Goal: Participate in discussion: Engage in conversation with other users on a specific topic

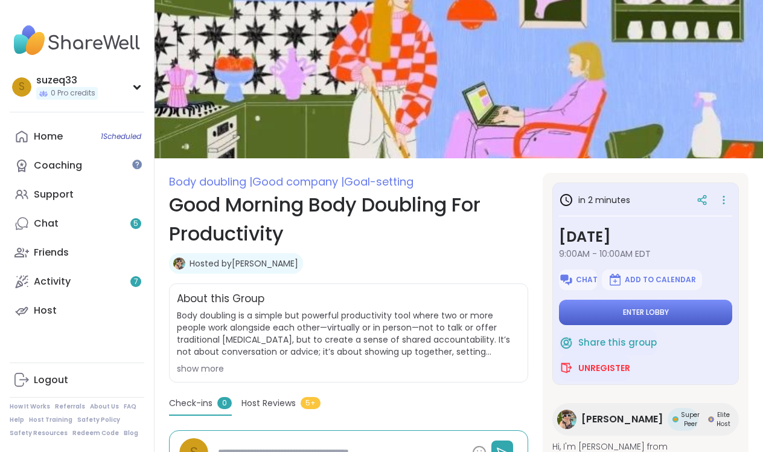
click at [640, 310] on button "Enter lobby" at bounding box center [645, 312] width 173 height 25
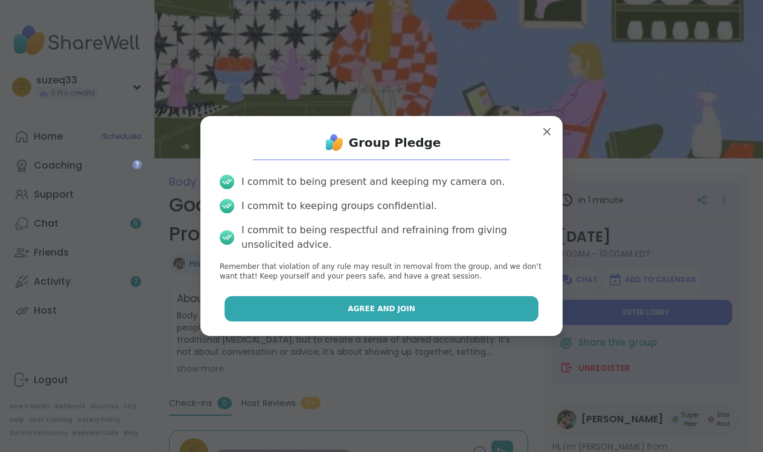
click at [371, 309] on span "Agree and Join" at bounding box center [382, 308] width 68 height 11
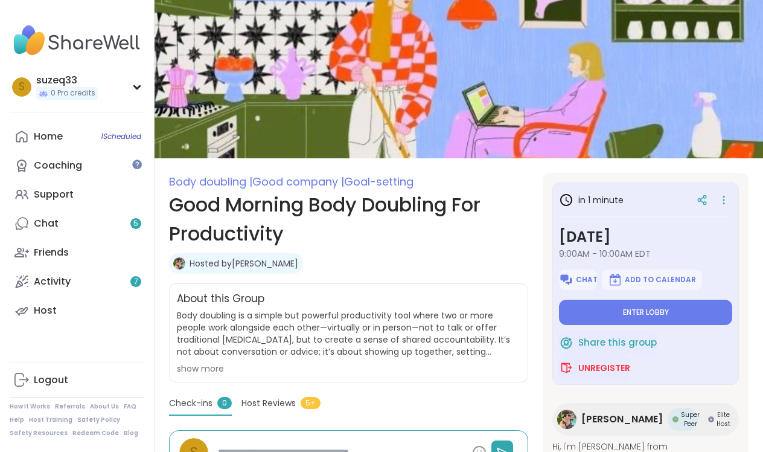
type textarea "*"
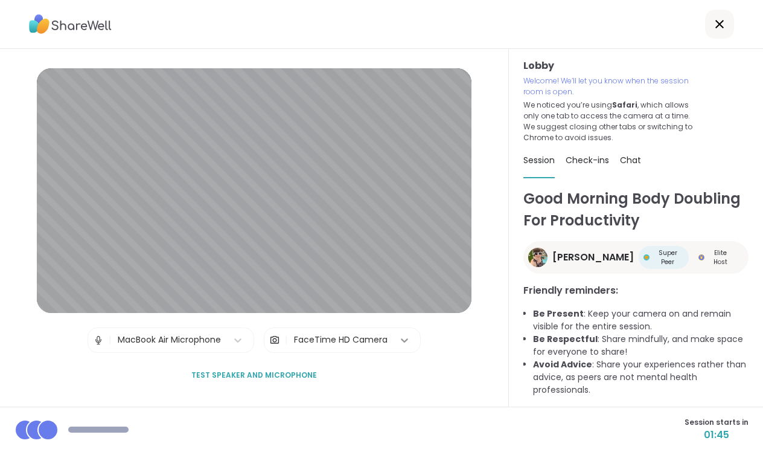
click at [399, 340] on icon at bounding box center [405, 340] width 12 height 12
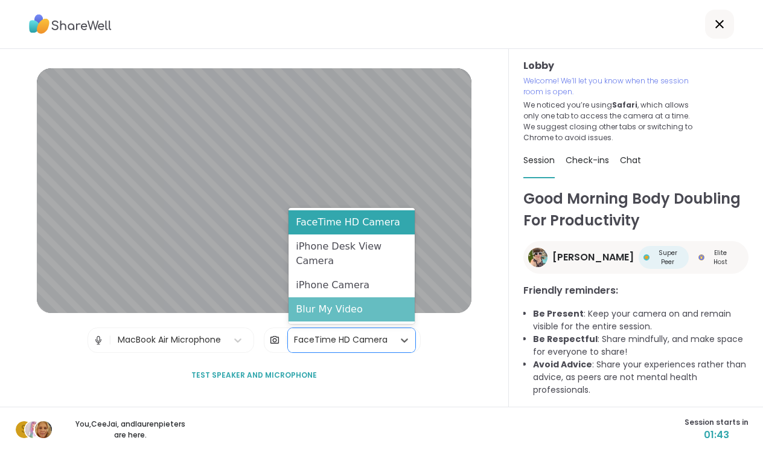
click at [375, 312] on div "Blur My Video" at bounding box center [352, 309] width 126 height 24
click at [399, 340] on icon at bounding box center [405, 340] width 12 height 12
click at [355, 309] on div "Blur My Video" at bounding box center [352, 309] width 126 height 24
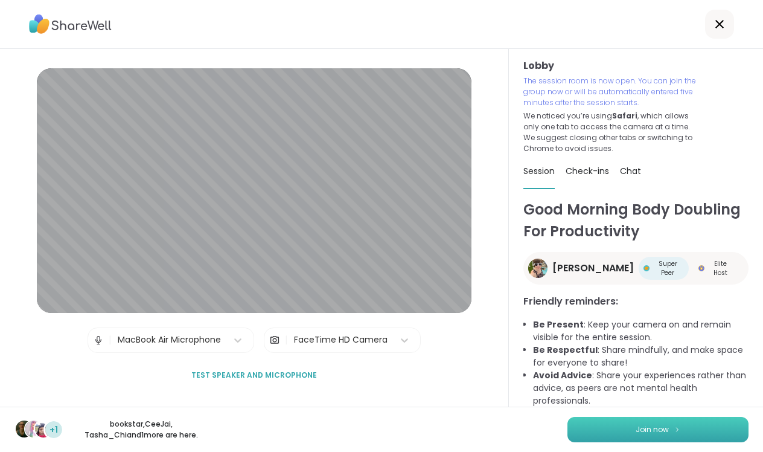
click at [612, 427] on button "Join now" at bounding box center [658, 429] width 181 height 25
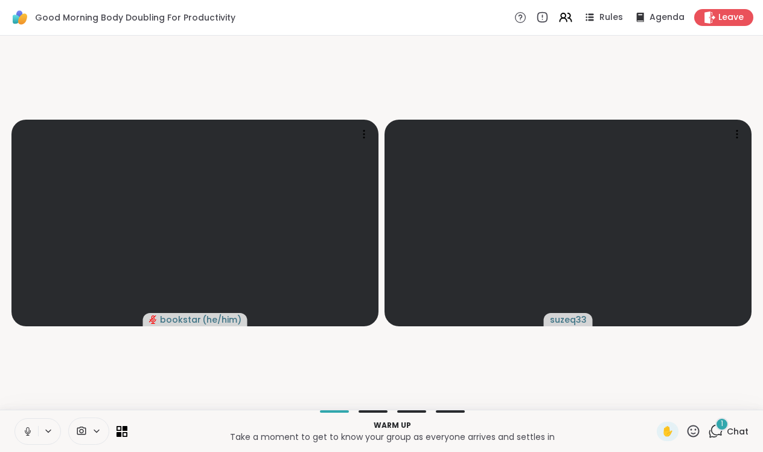
click at [33, 429] on button at bounding box center [26, 431] width 23 height 25
click at [33, 427] on icon at bounding box center [27, 431] width 11 height 11
click at [719, 425] on div "1" at bounding box center [722, 423] width 13 height 13
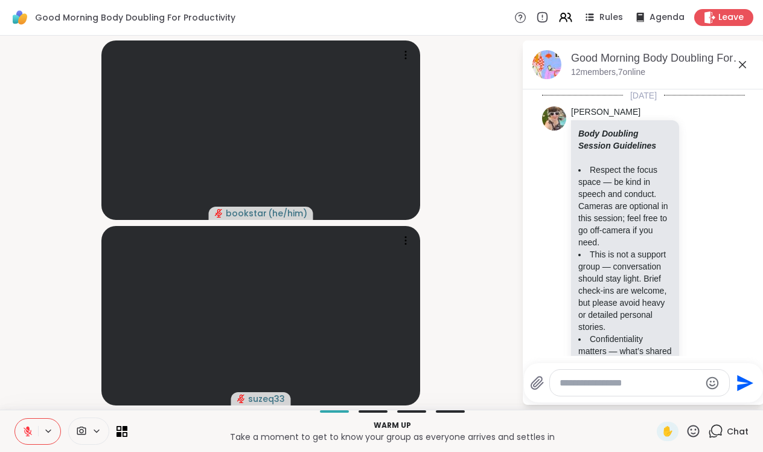
scroll to position [434, 0]
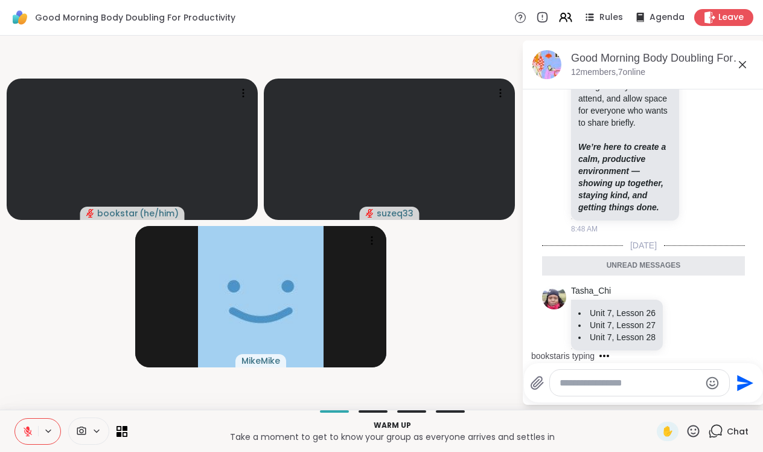
click at [571, 380] on textarea "Type your message" at bounding box center [630, 383] width 141 height 12
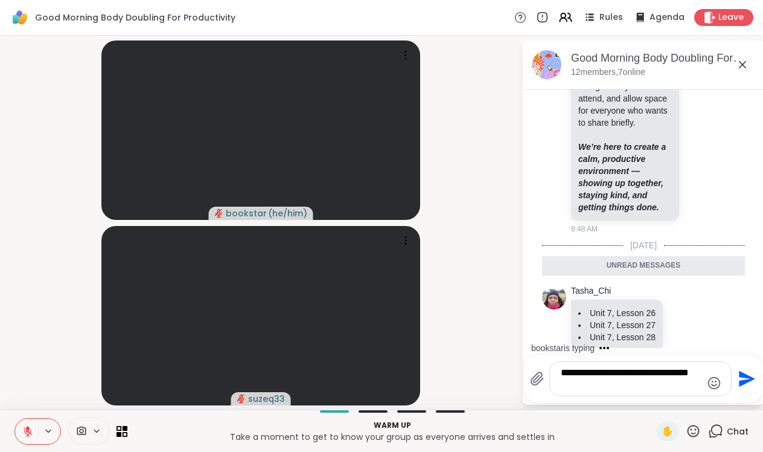
scroll to position [0, 0]
click at [557, 361] on div "**********" at bounding box center [641, 378] width 182 height 35
click at [558, 368] on div "**********" at bounding box center [640, 379] width 181 height 34
click at [623, 382] on textarea "**********" at bounding box center [631, 379] width 141 height 24
click at [91, 431] on span at bounding box center [80, 430] width 23 height 11
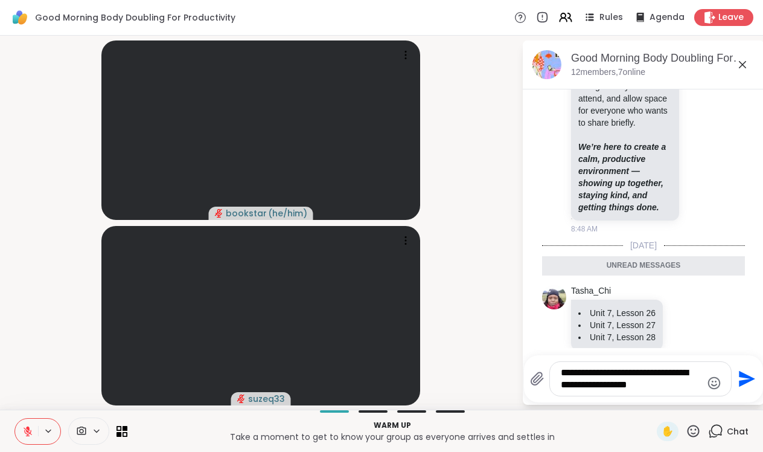
click at [159, 435] on p "Take a moment to get to know your group as everyone arrives and settles in" at bounding box center [392, 437] width 515 height 12
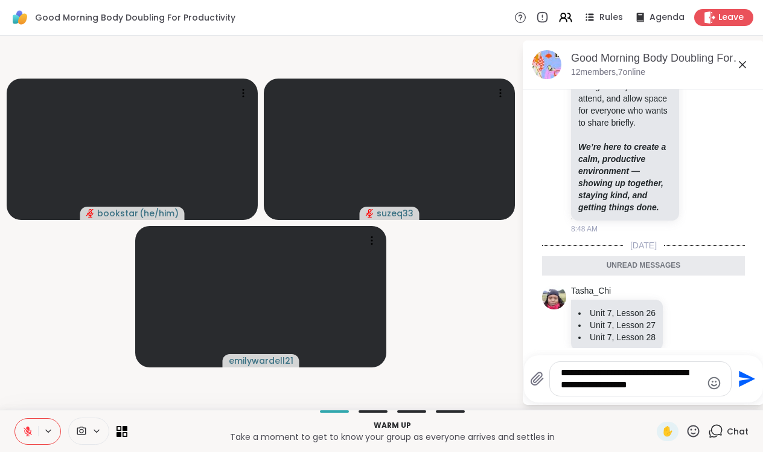
click at [686, 386] on textarea "**********" at bounding box center [631, 379] width 141 height 24
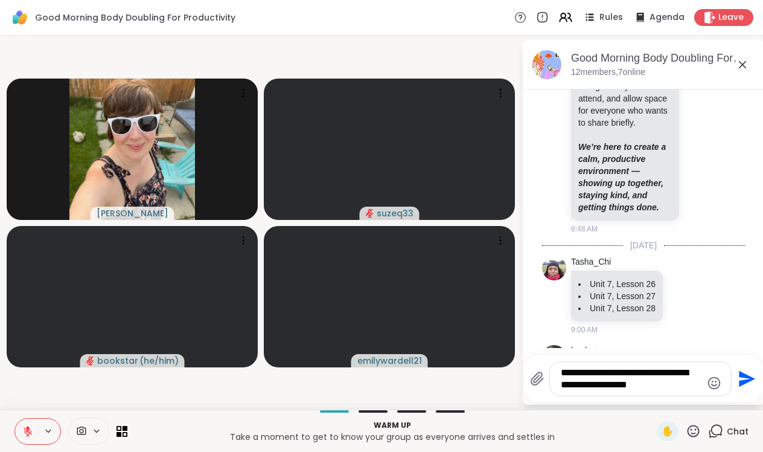
scroll to position [525, 0]
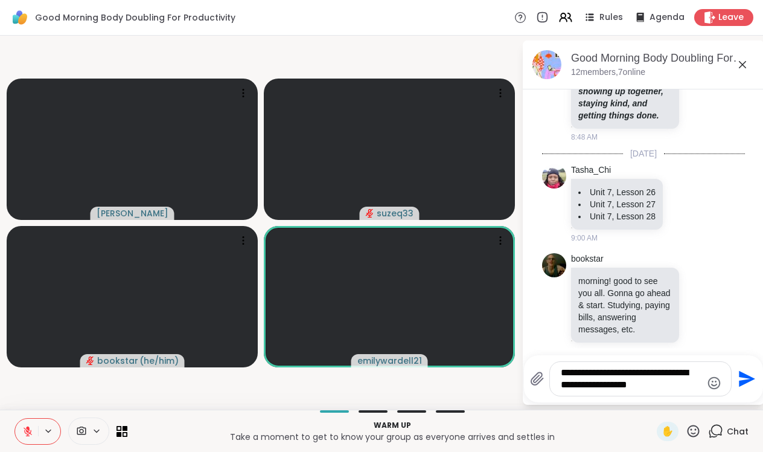
type textarea "**********"
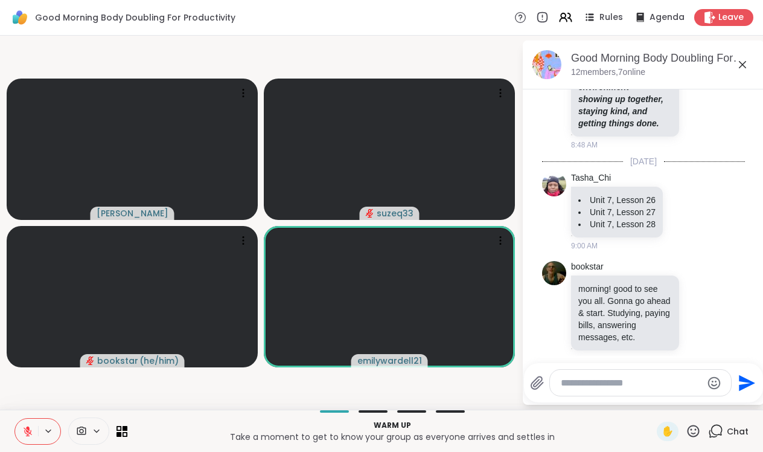
scroll to position [606, 0]
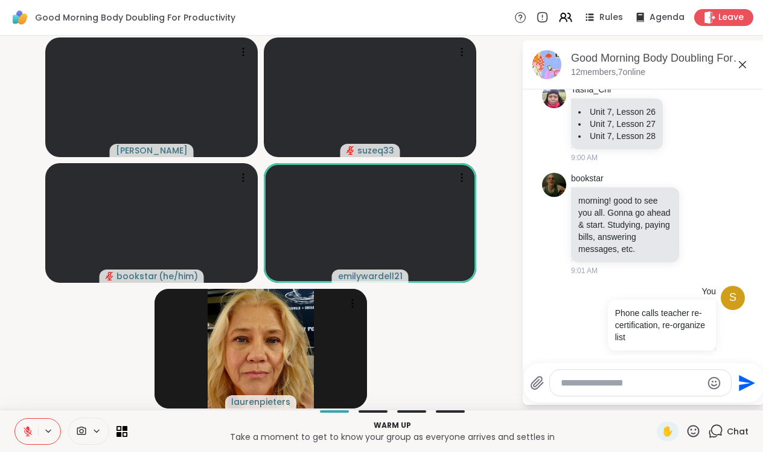
click at [30, 428] on icon at bounding box center [27, 431] width 11 height 11
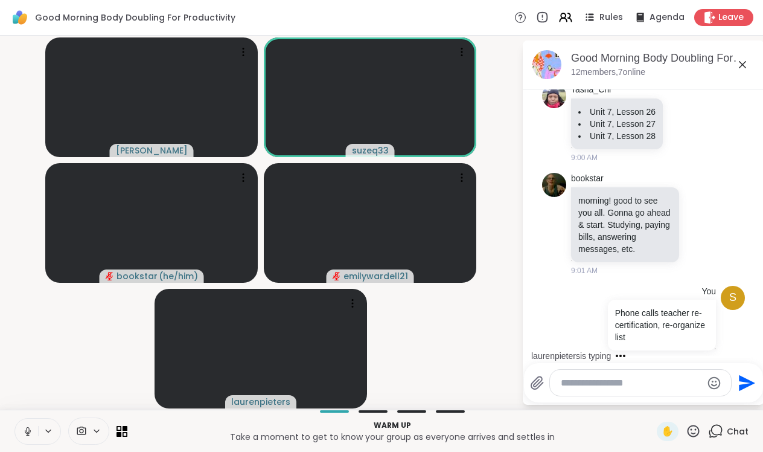
click at [27, 431] on icon at bounding box center [27, 431] width 11 height 11
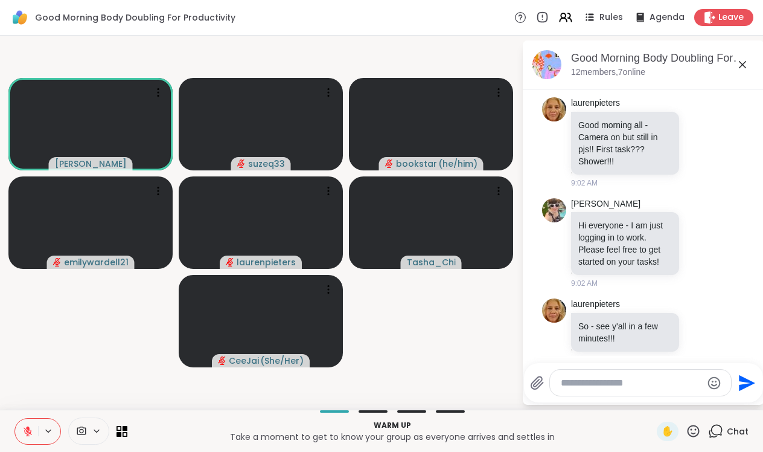
scroll to position [983, 0]
